Goal: Navigation & Orientation: Understand site structure

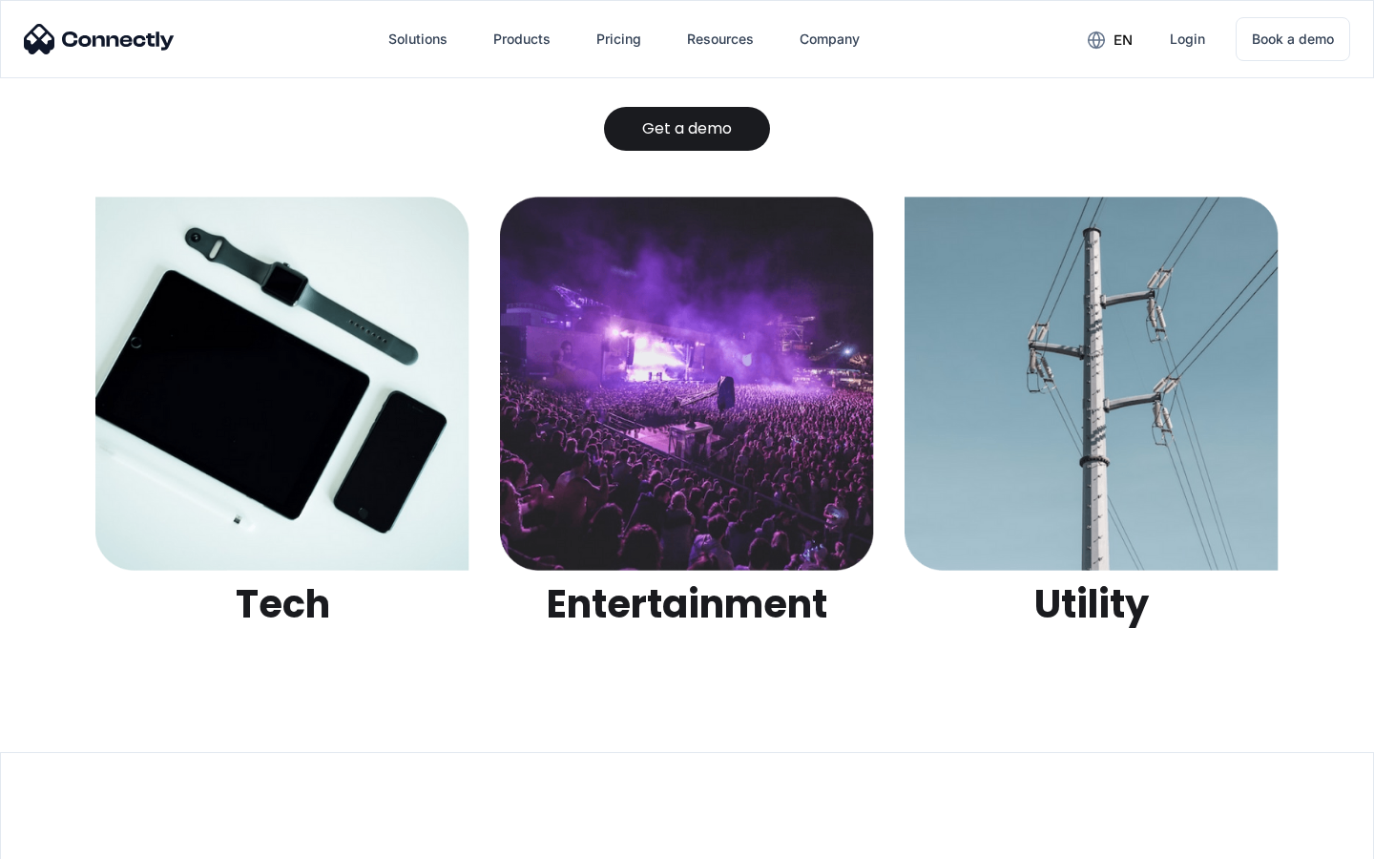
scroll to position [6021, 0]
